Goal: Find specific page/section: Find specific page/section

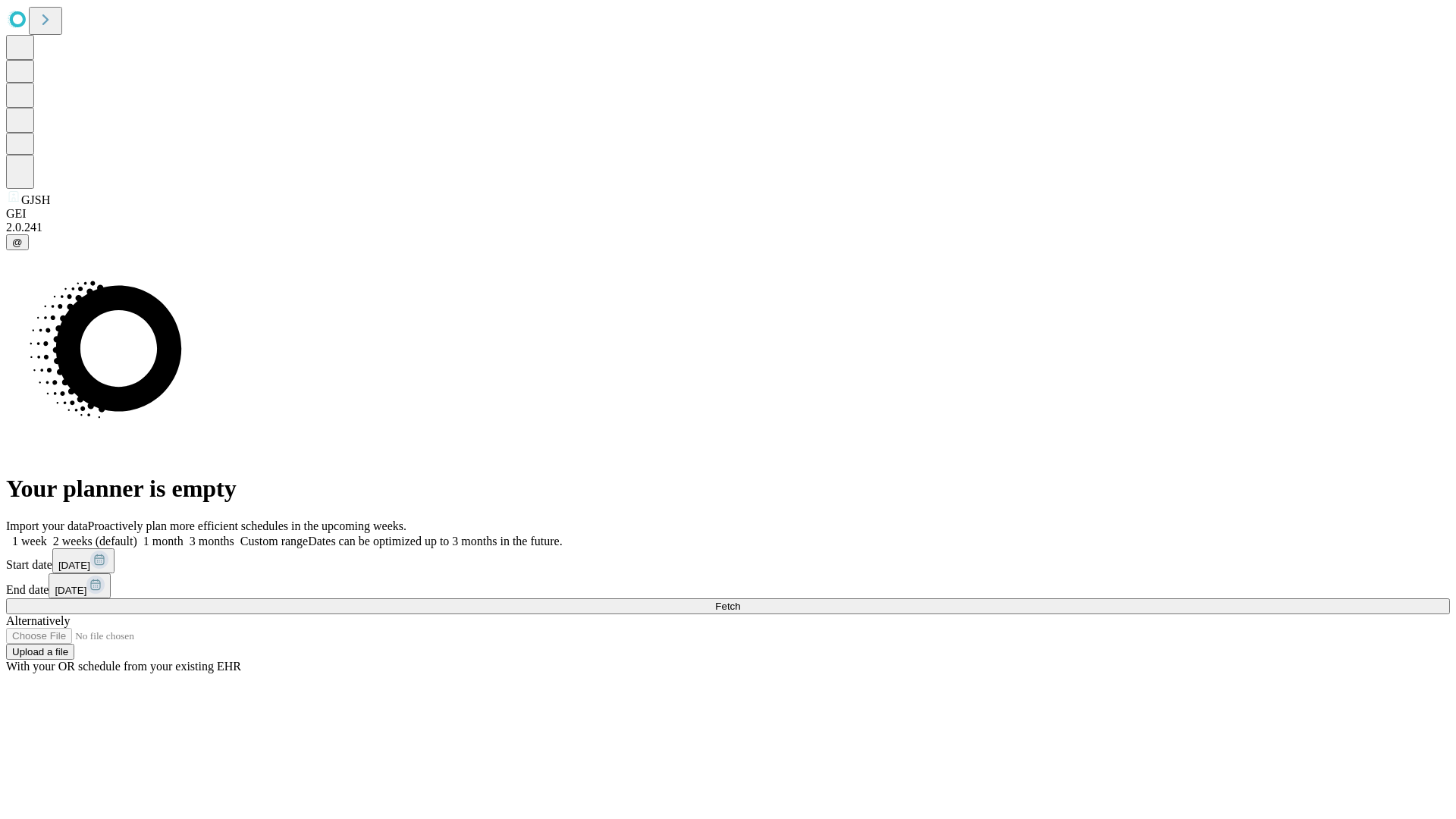
click at [740, 601] on span "Fetch" at bounding box center [727, 607] width 25 height 11
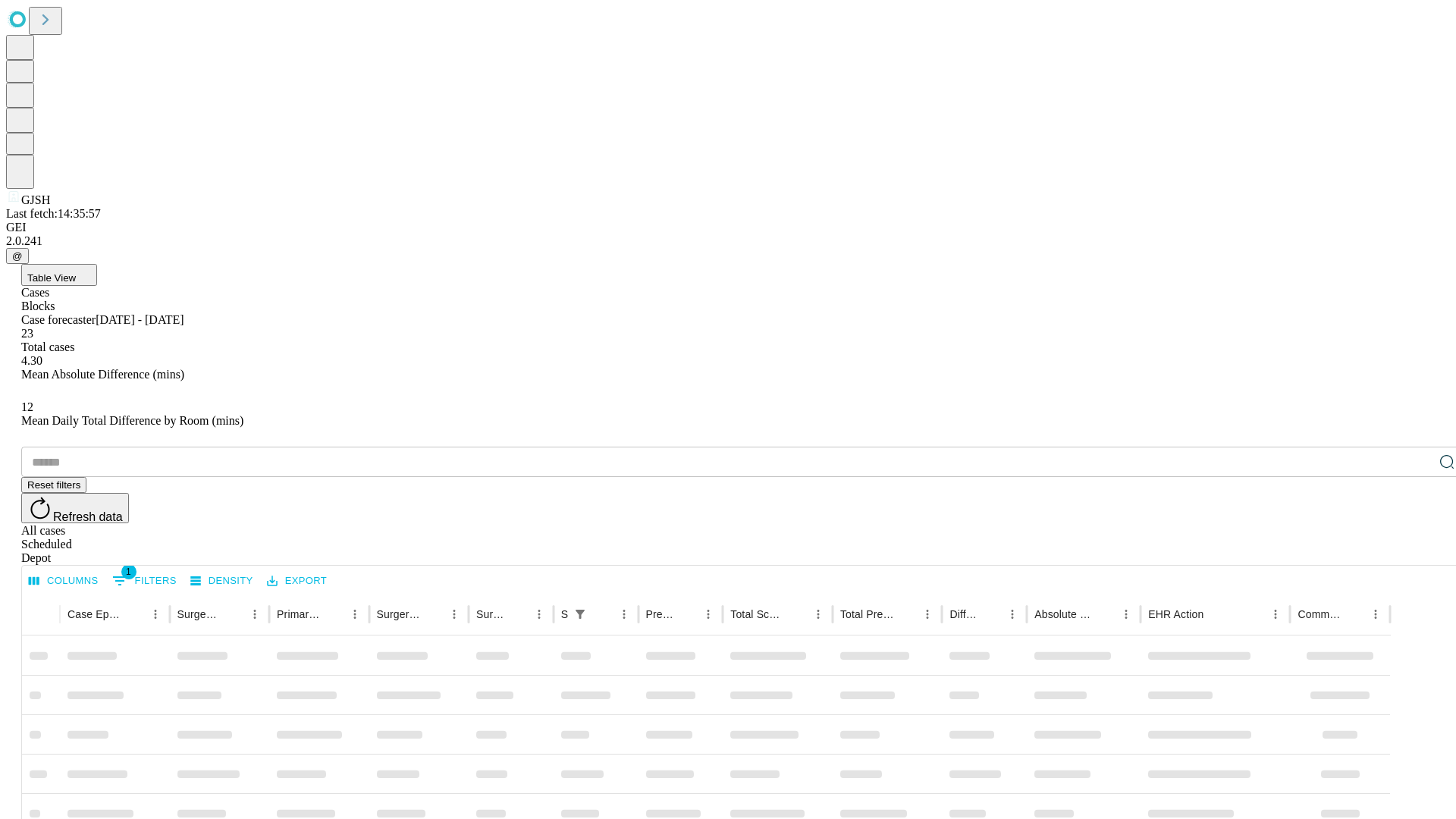
click at [1417, 551] on div "Depot" at bounding box center [743, 558] width 1445 height 14
